Goal: Information Seeking & Learning: Find specific page/section

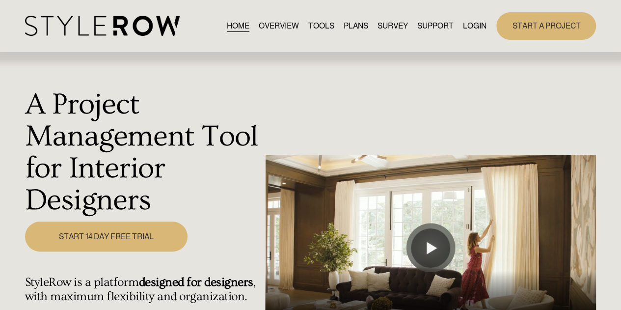
click at [471, 26] on link "LOGIN" at bounding box center [475, 25] width 24 height 13
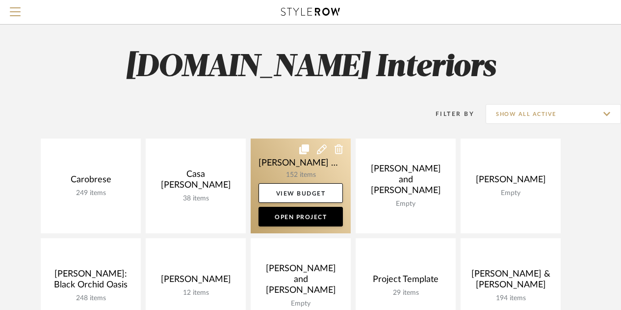
click at [295, 159] on link at bounding box center [301, 185] width 100 height 95
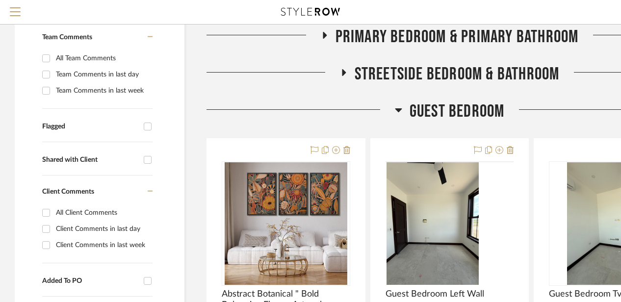
scroll to position [245, 0]
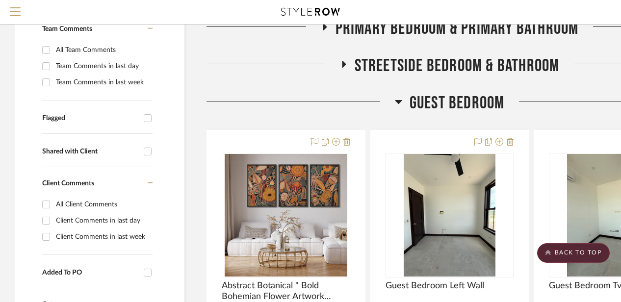
click at [401, 99] on icon at bounding box center [398, 102] width 7 height 12
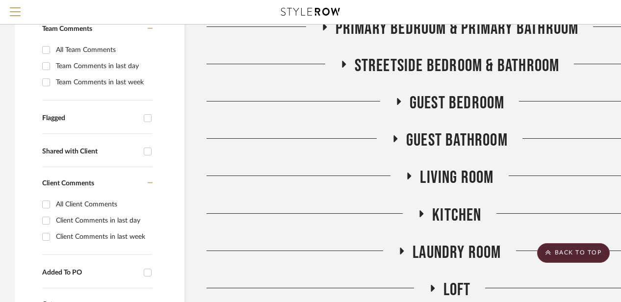
click at [419, 211] on icon at bounding box center [422, 213] width 12 height 7
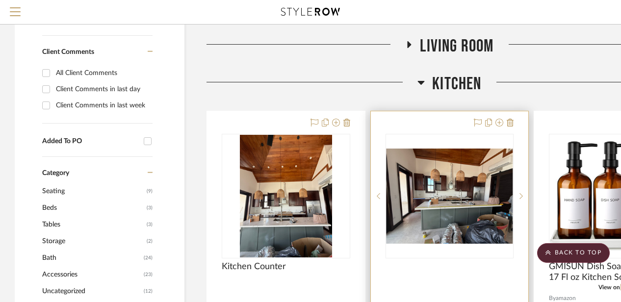
scroll to position [393, 0]
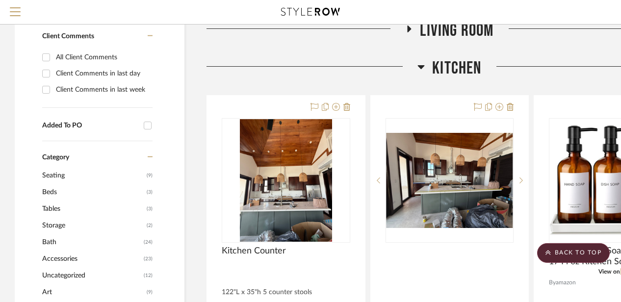
click at [421, 66] on icon at bounding box center [421, 67] width 7 height 4
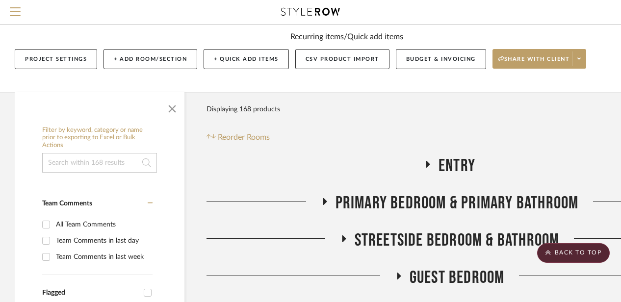
scroll to position [0, 0]
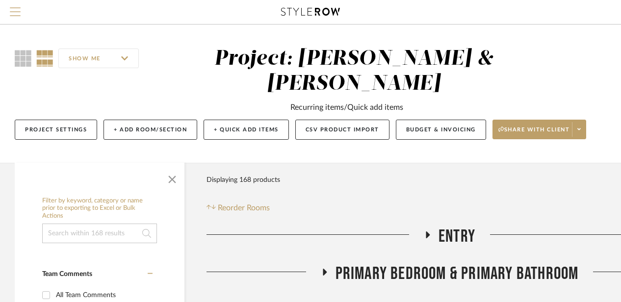
click at [15, 9] on span "Menu" at bounding box center [15, 14] width 11 height 15
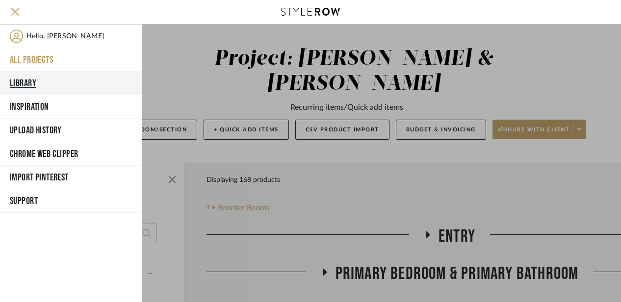
click at [34, 78] on button "Library" at bounding box center [71, 84] width 142 height 24
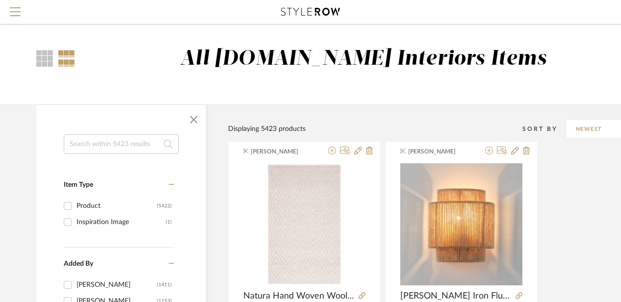
click at [91, 141] on input at bounding box center [121, 144] width 115 height 20
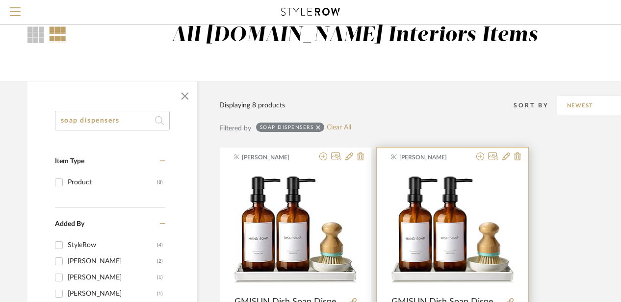
scroll to position [0, 9]
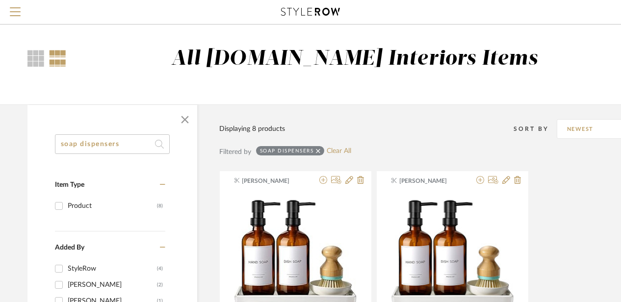
click at [119, 147] on input "soap dispensers" at bounding box center [112, 144] width 115 height 20
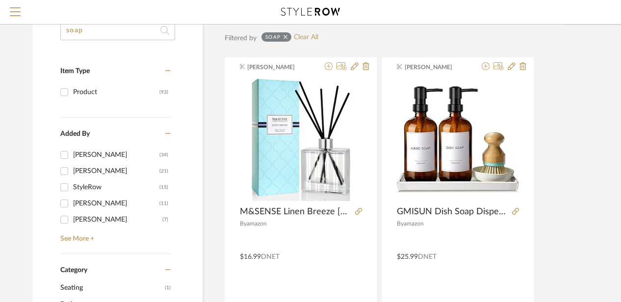
scroll to position [0, 3]
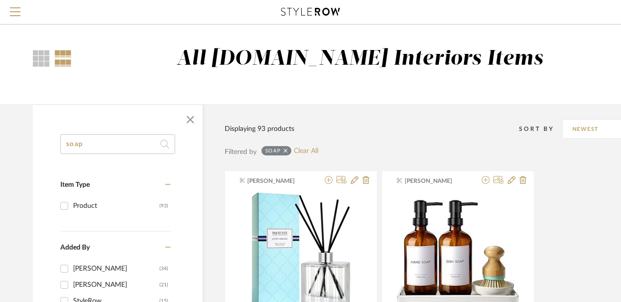
drag, startPoint x: 92, startPoint y: 143, endPoint x: 50, endPoint y: 130, distance: 44.1
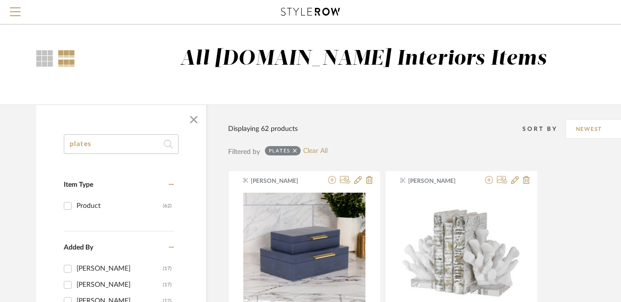
click at [122, 142] on input "plates" at bounding box center [121, 144] width 115 height 20
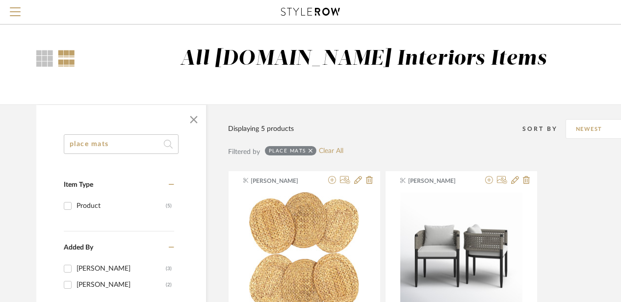
click at [88, 142] on input "place mats" at bounding box center [121, 144] width 115 height 20
click at [93, 144] on input "place mats" at bounding box center [121, 144] width 115 height 20
type input "placemats"
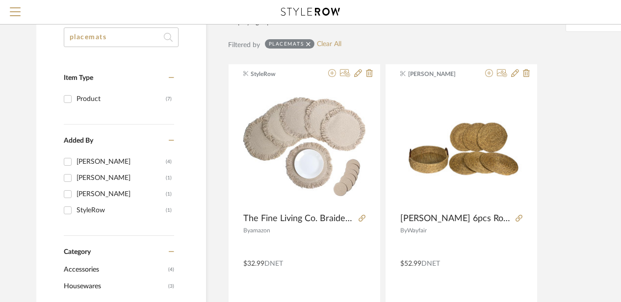
scroll to position [97, 0]
